Goal: Complete application form

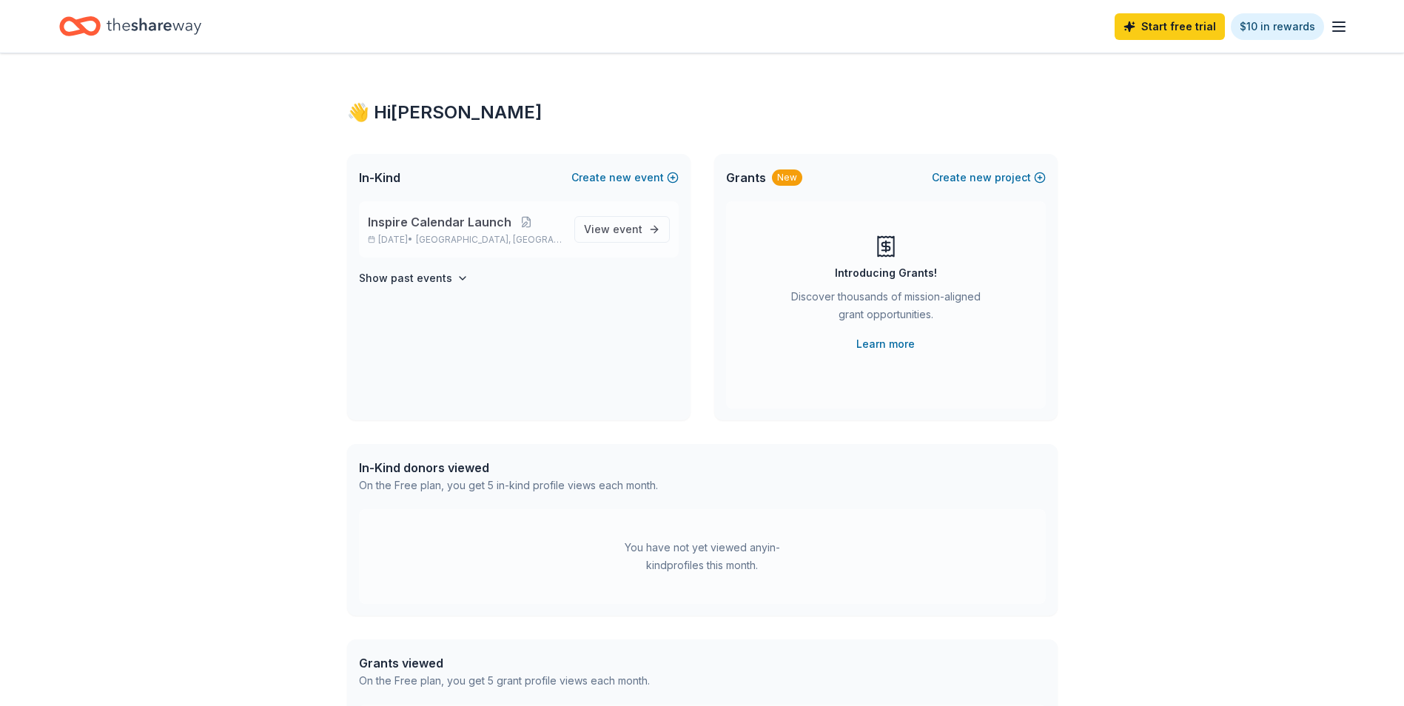
click at [443, 227] on span "Inspire Calendar Launch" at bounding box center [440, 222] width 144 height 18
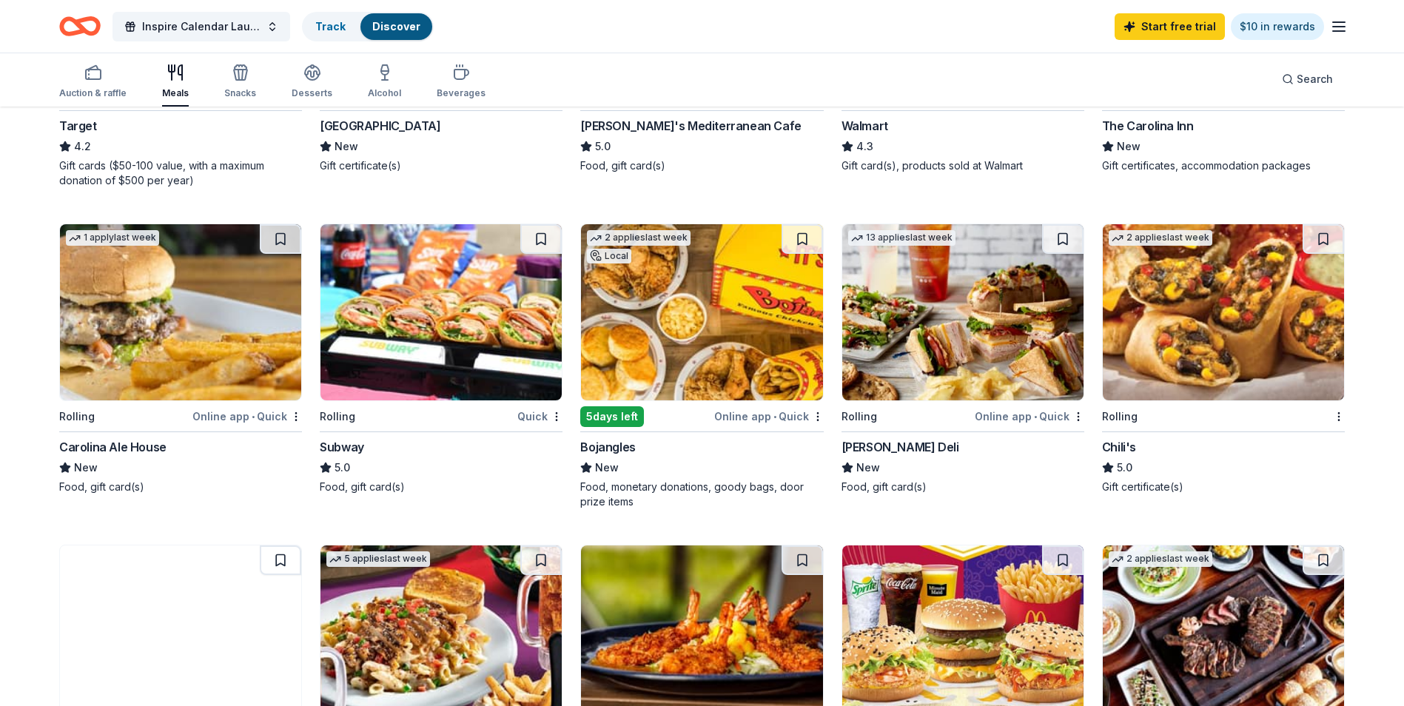
scroll to position [699, 0]
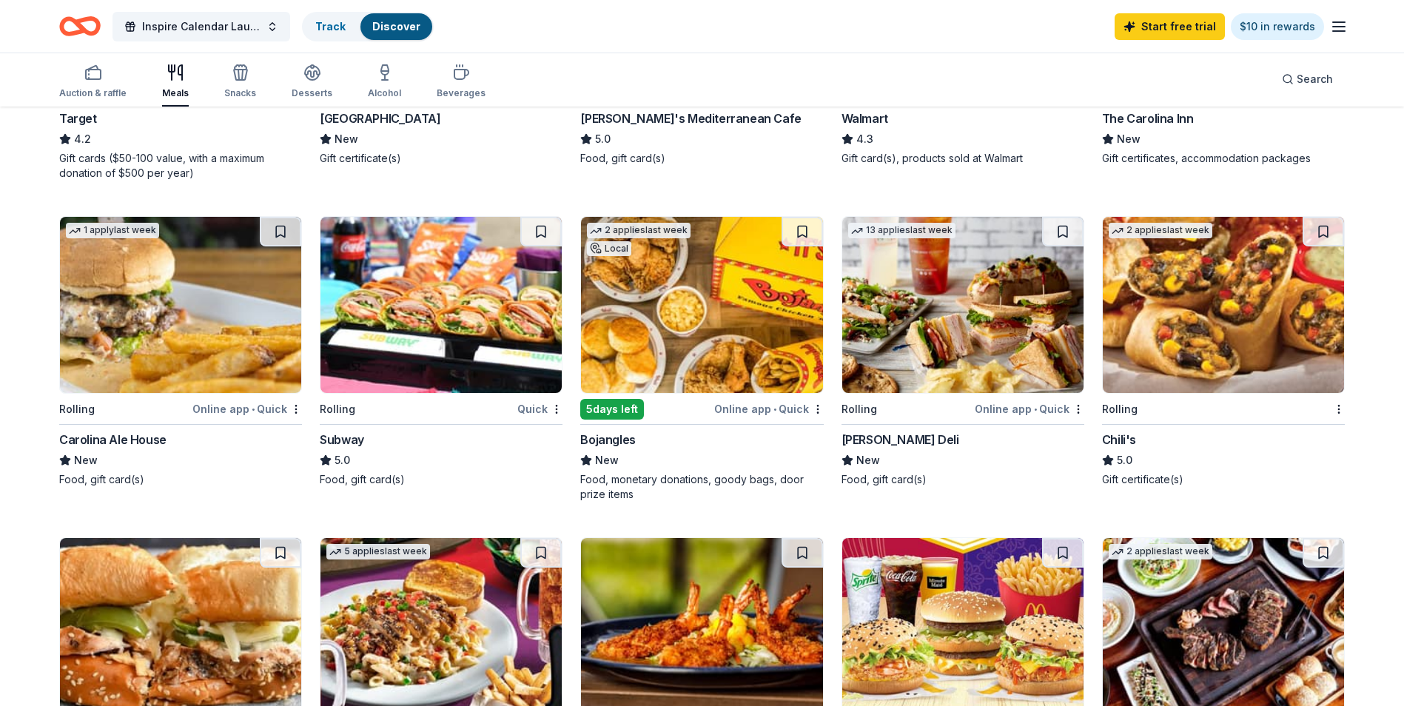
click at [1121, 437] on div "Chili's" at bounding box center [1119, 440] width 34 height 18
click at [200, 21] on span "Inspire Calendar Launch" at bounding box center [201, 27] width 118 height 18
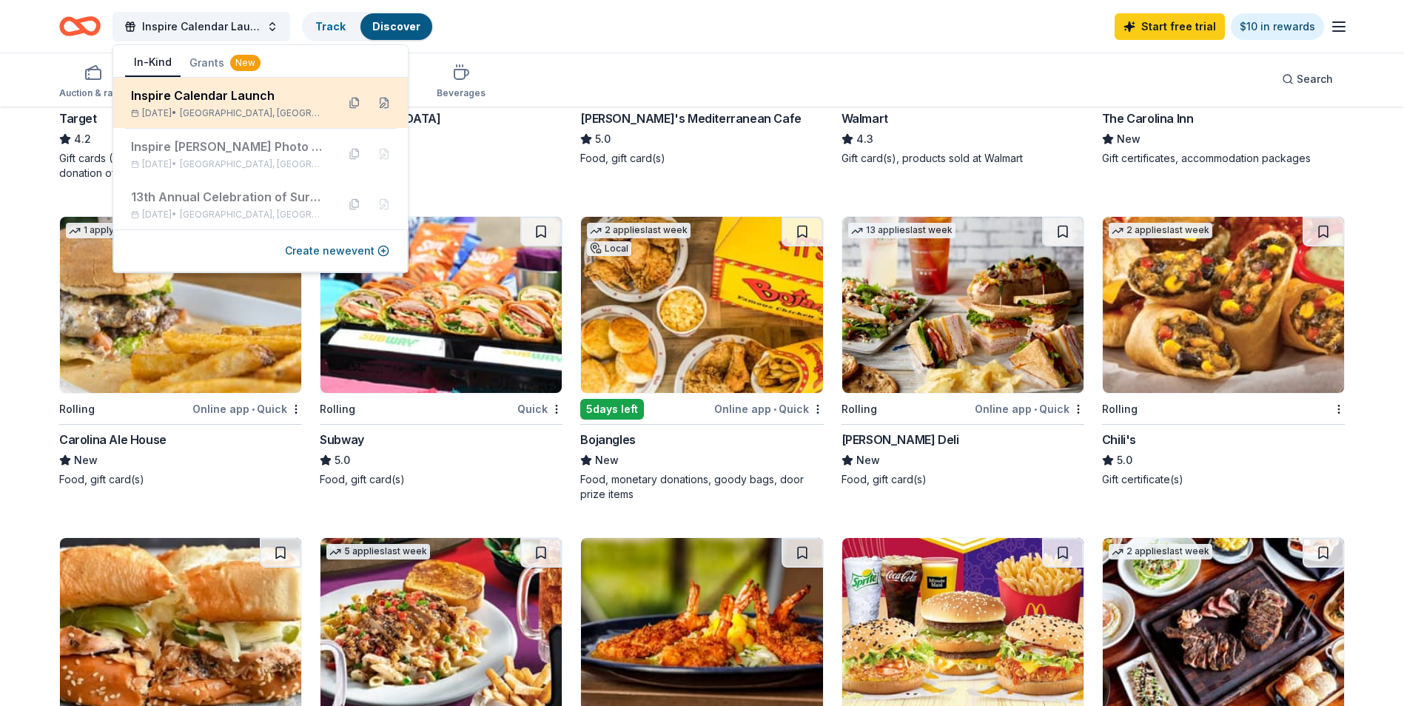
click at [214, 94] on div "Inspire Calendar Launch" at bounding box center [228, 96] width 194 height 18
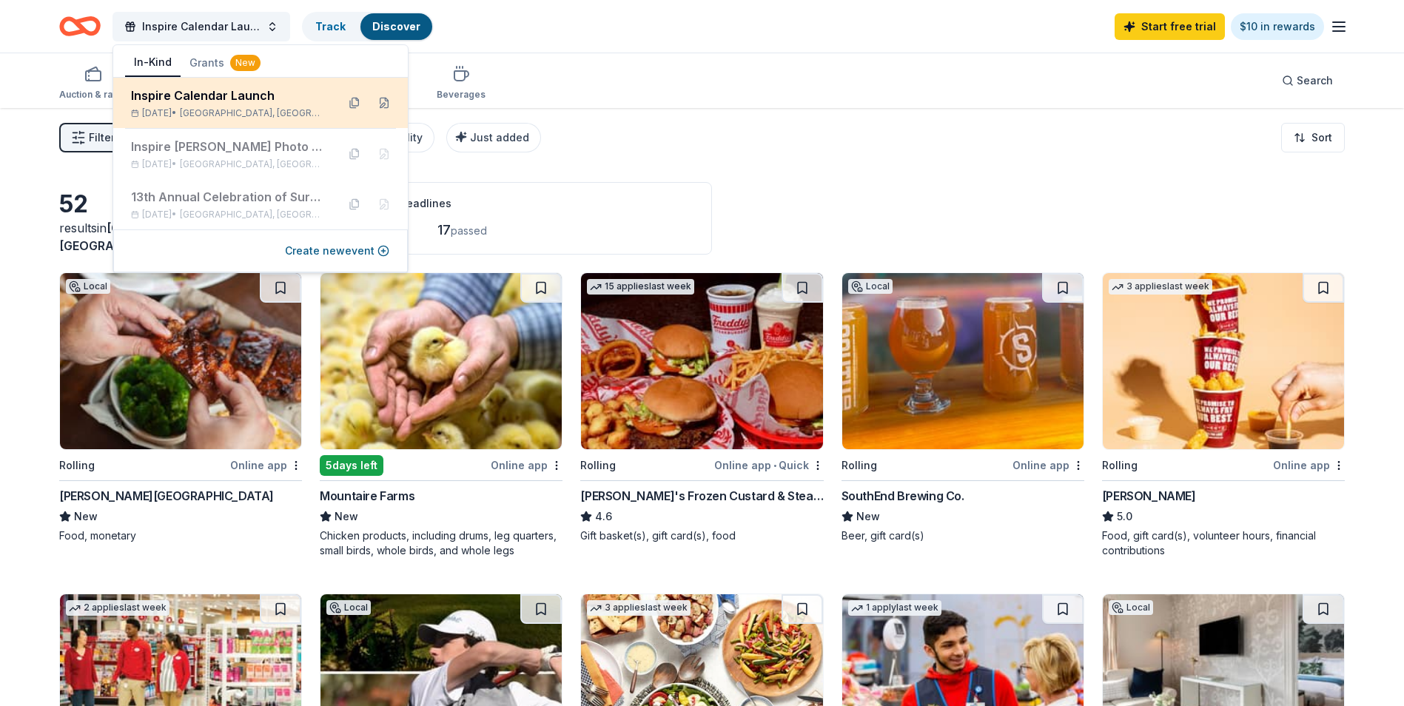
click at [221, 103] on div "Inspire Calendar Launch" at bounding box center [228, 96] width 194 height 18
click at [164, 102] on div "Inspire Calendar Launch" at bounding box center [228, 96] width 194 height 18
click at [384, 95] on button at bounding box center [384, 103] width 24 height 24
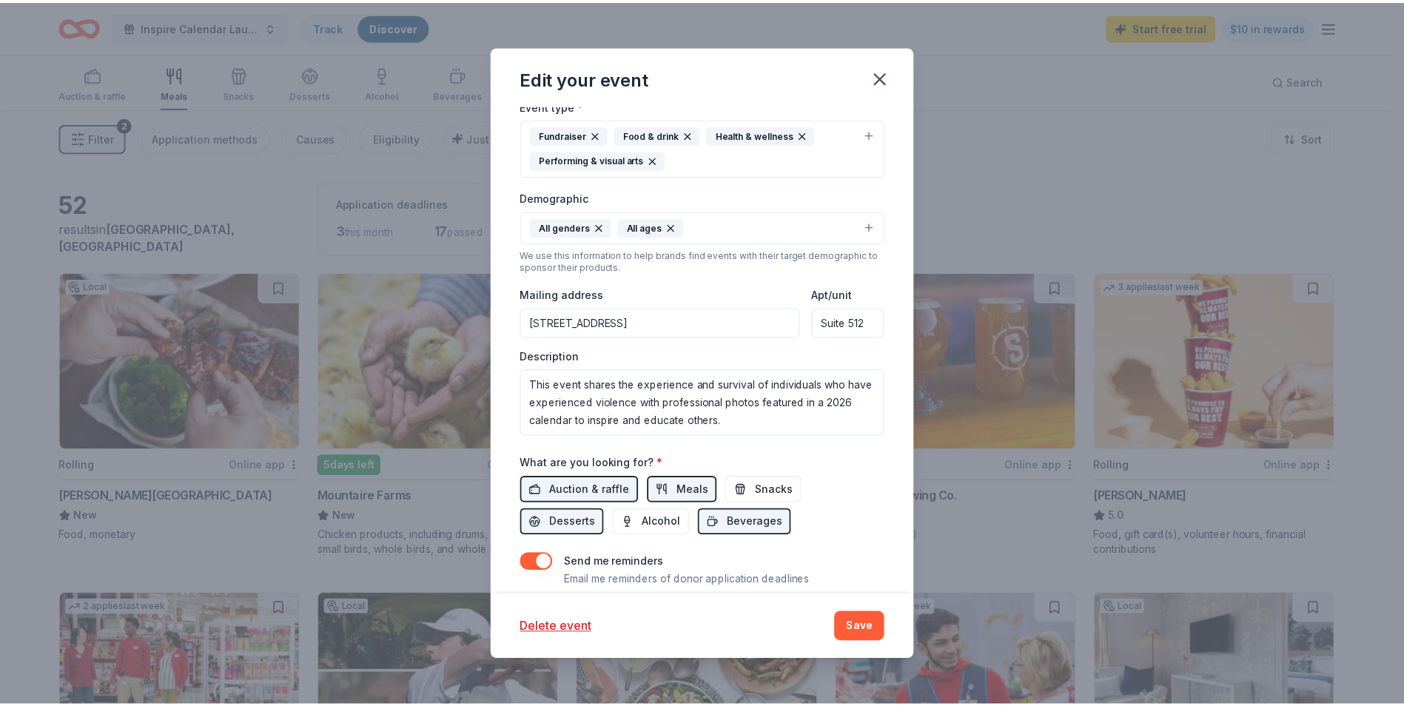
scroll to position [338, 0]
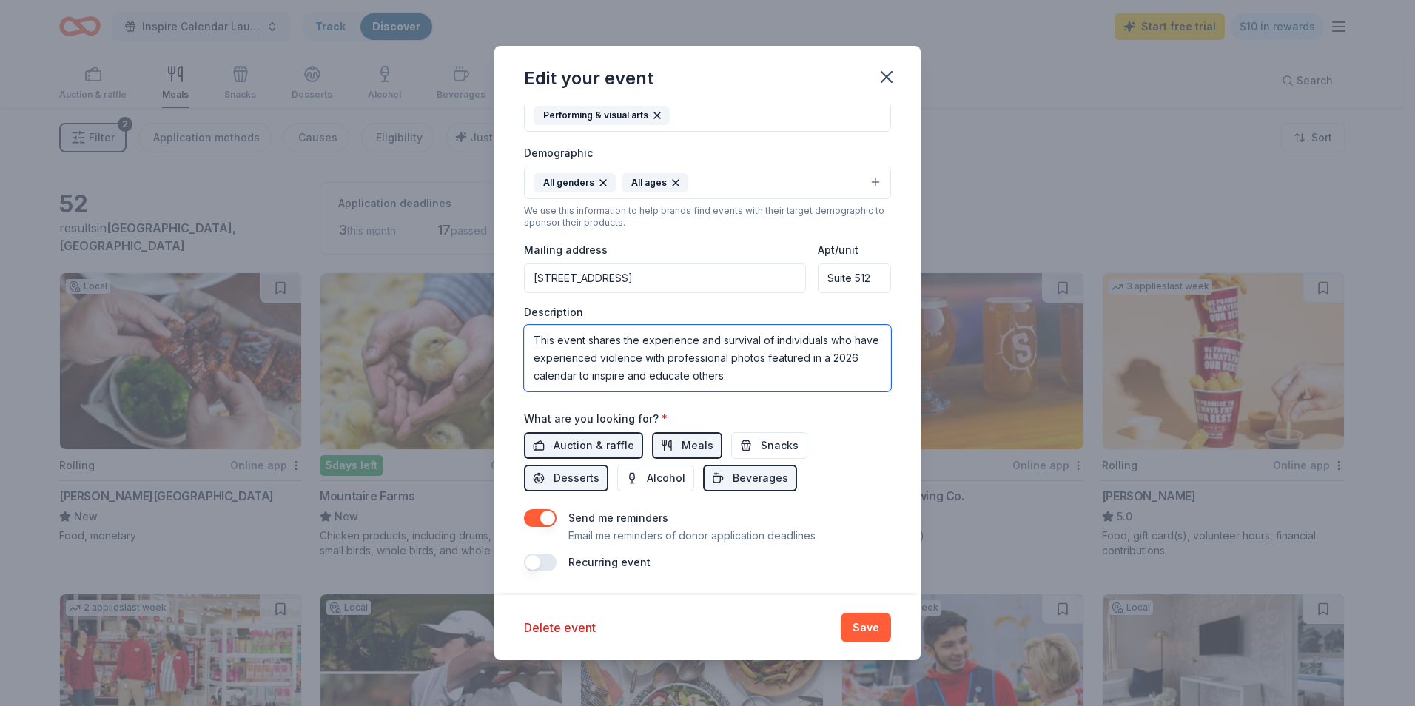
drag, startPoint x: 757, startPoint y: 378, endPoint x: 529, endPoint y: 339, distance: 231.2
click at [529, 339] on textarea "This event shares the experience and survival of individuals who have experienc…" at bounding box center [707, 358] width 367 height 67
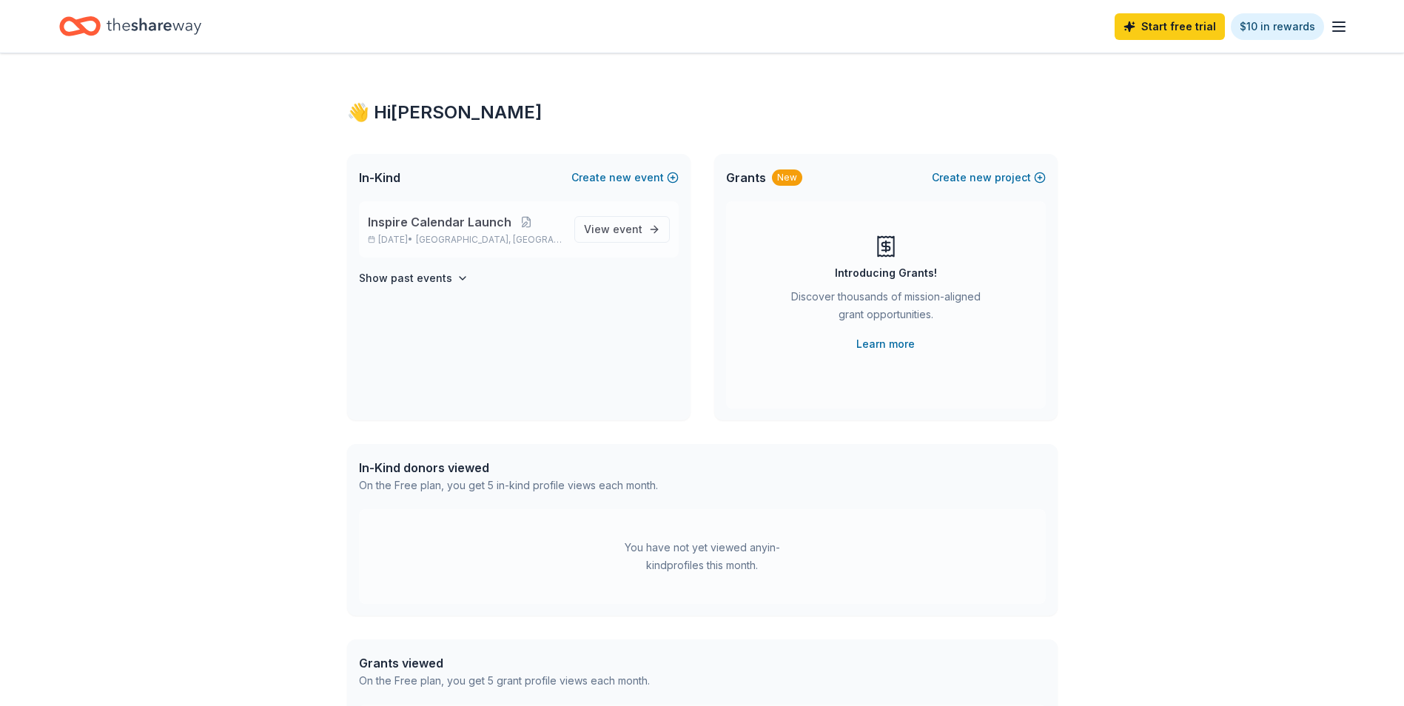
click at [464, 225] on span "Inspire Calendar Launch" at bounding box center [440, 222] width 144 height 18
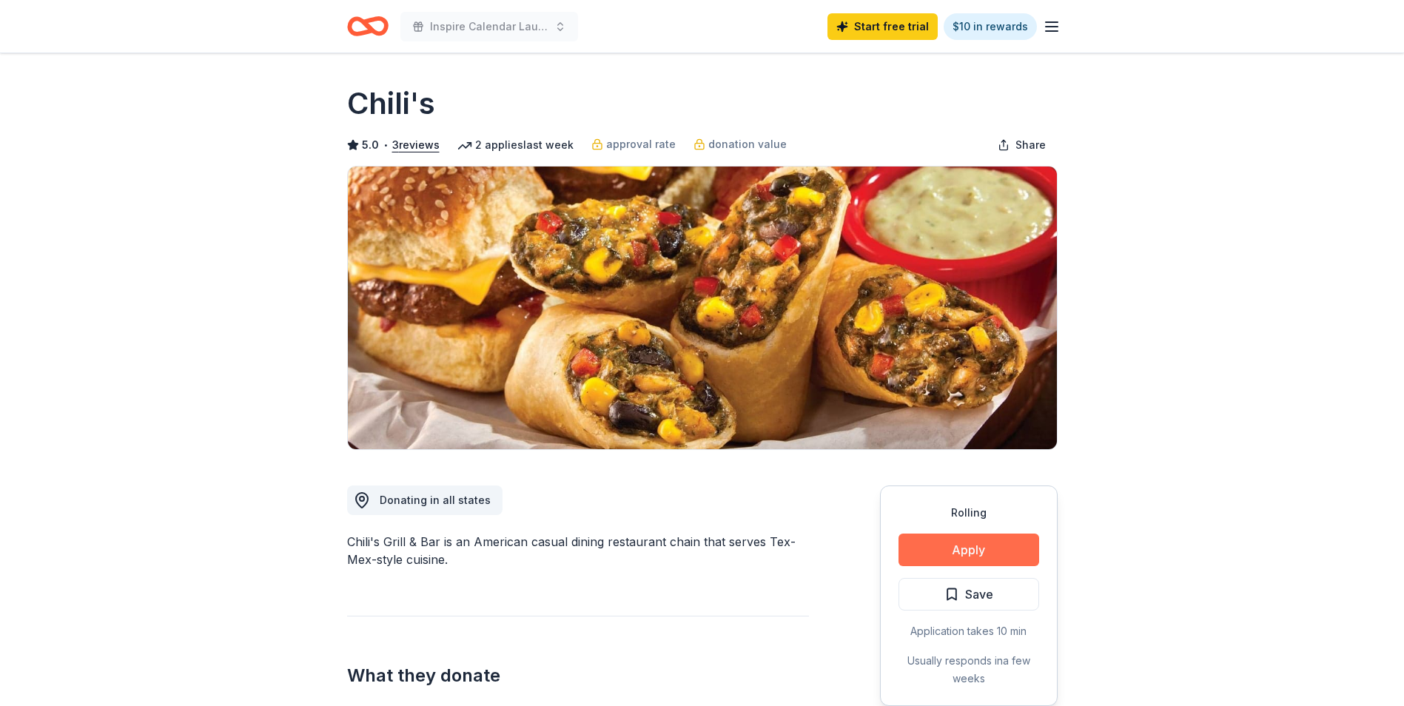
click at [959, 553] on button "Apply" at bounding box center [969, 550] width 141 height 33
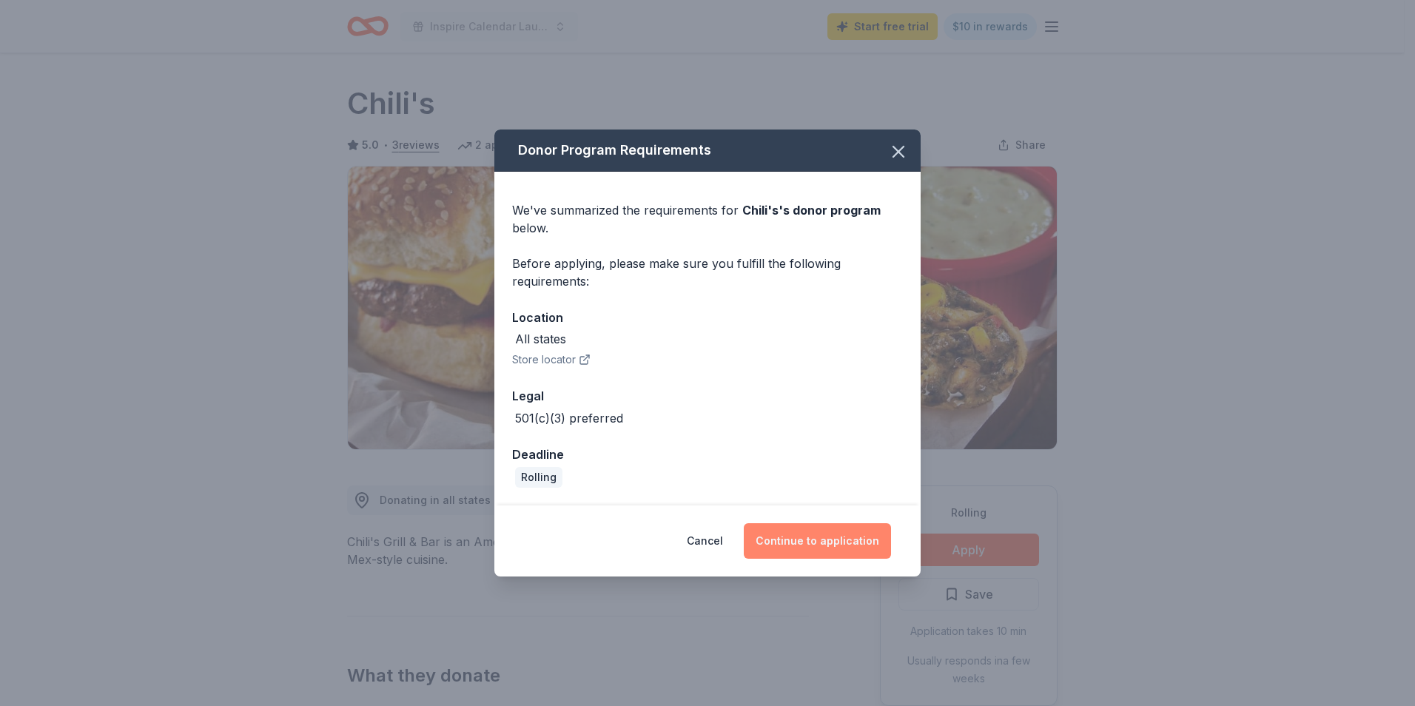
click at [845, 533] on button "Continue to application" at bounding box center [817, 541] width 147 height 36
